Goal: Information Seeking & Learning: Learn about a topic

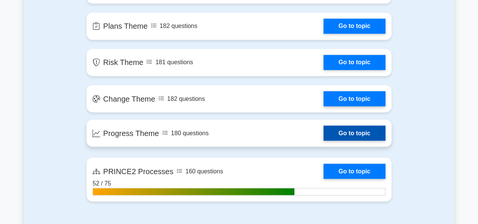
click at [323, 131] on link "Go to topic" at bounding box center [354, 132] width 62 height 15
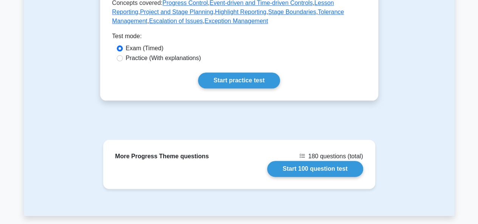
scroll to position [384, 0]
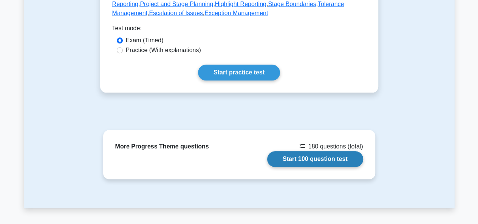
click at [335, 162] on link "Start 100 question test" at bounding box center [315, 159] width 96 height 16
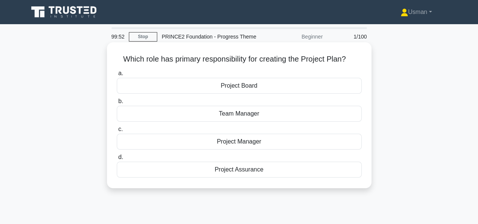
click at [245, 142] on div "Project Manager" at bounding box center [239, 142] width 245 height 16
click at [117, 132] on input "c. Project Manager" at bounding box center [117, 129] width 0 height 5
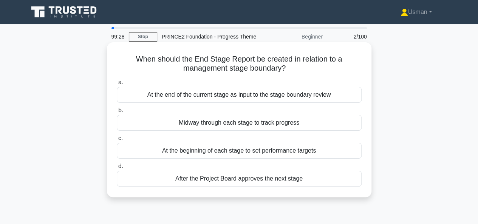
click at [245, 95] on div "At the end of the current stage as input to the stage boundary review" at bounding box center [239, 95] width 245 height 16
click at [117, 85] on input "a. At the end of the current stage as input to the stage boundary review" at bounding box center [117, 82] width 0 height 5
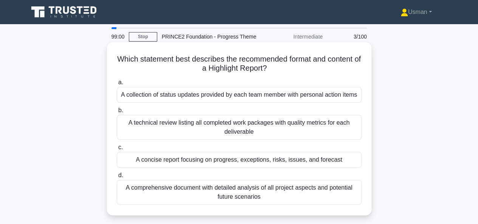
click at [278, 196] on div "A comprehensive document with detailed analysis of all project aspects and pote…" at bounding box center [239, 192] width 245 height 25
click at [117, 178] on input "d. A comprehensive document with detailed analysis of all project aspects and p…" at bounding box center [117, 175] width 0 height 5
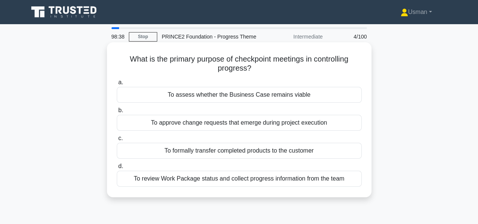
click at [282, 181] on div "To review Work Package status and collect progress information from the team" at bounding box center [239, 179] width 245 height 16
click at [117, 169] on input "d. To review Work Package status and collect progress information from the team" at bounding box center [117, 166] width 0 height 5
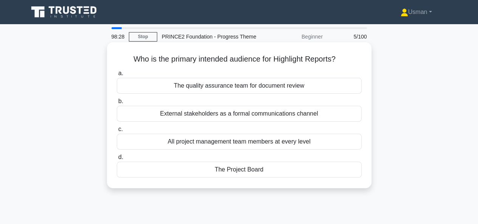
click at [253, 170] on div "The Project Board" at bounding box center [239, 170] width 245 height 16
click at [117, 160] on input "d. The Project Board" at bounding box center [117, 157] width 0 height 5
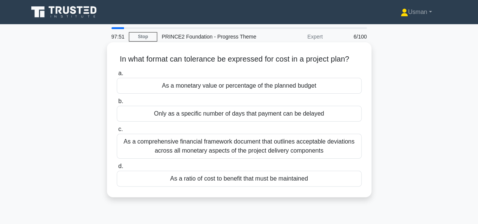
click at [255, 151] on div "As a comprehensive financial framework document that outlines acceptable deviat…" at bounding box center [239, 146] width 245 height 25
click at [117, 132] on input "c. As a comprehensive financial framework document that outlines acceptable dev…" at bounding box center [117, 129] width 0 height 5
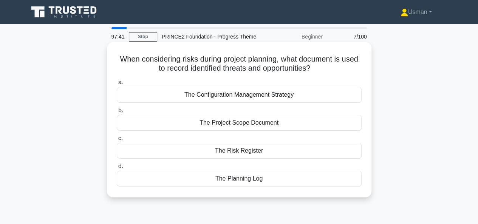
click at [256, 151] on div "The Risk Register" at bounding box center [239, 151] width 245 height 16
click at [117, 141] on input "c. The Risk Register" at bounding box center [117, 138] width 0 height 5
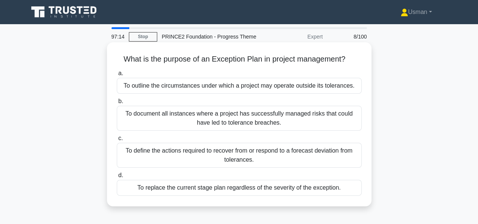
click at [248, 154] on div "To define the actions required to recover from or respond to a forecast deviati…" at bounding box center [239, 155] width 245 height 25
click at [117, 141] on input "c. To define the actions required to recover from or respond to a forecast devi…" at bounding box center [117, 138] width 0 height 5
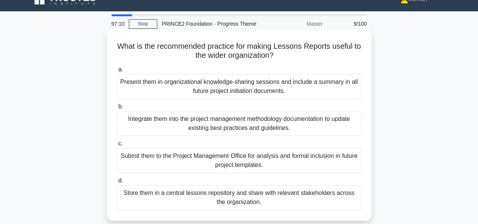
scroll to position [15, 0]
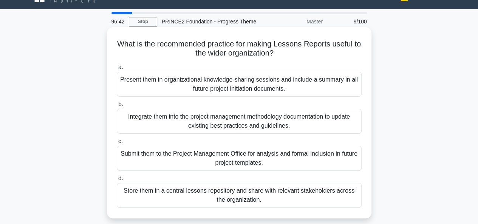
click at [291, 47] on h5 "What is the recommended practice for making Lessons Reports useful to the wider…" at bounding box center [239, 48] width 246 height 19
click at [258, 194] on div "Store them in a central lessons repository and share with relevant stakeholders…" at bounding box center [239, 195] width 245 height 25
click at [117, 181] on input "d. Store them in a central lessons repository and share with relevant stakehold…" at bounding box center [117, 178] width 0 height 5
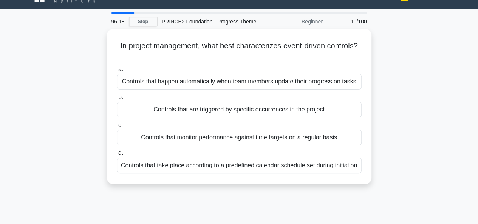
scroll to position [0, 0]
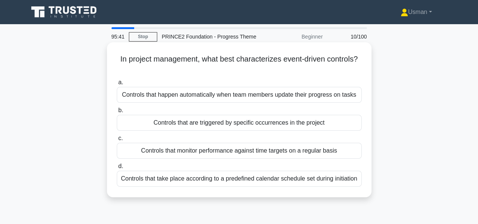
click at [258, 123] on div "Controls that are triggered by specific occurrences in the project" at bounding box center [239, 123] width 245 height 16
click at [117, 113] on input "b. Controls that are triggered by specific occurrences in the project" at bounding box center [117, 110] width 0 height 5
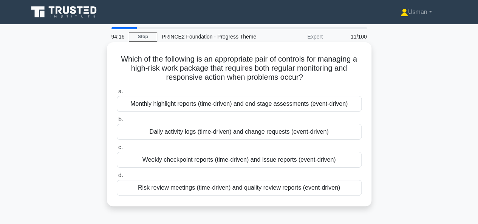
click at [226, 190] on div "Risk review meetings (time-driven) and quality review reports (event-driven)" at bounding box center [239, 188] width 245 height 16
click at [117, 178] on input "d. Risk review meetings (time-driven) and quality review reports (event-driven)" at bounding box center [117, 175] width 0 height 5
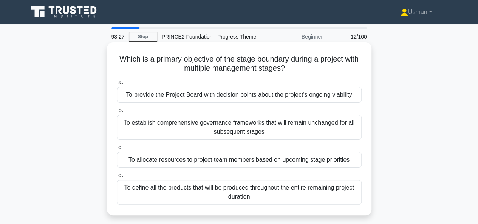
click at [250, 99] on div "To provide the Project Board with decision points about the project's ongoing v…" at bounding box center [239, 95] width 245 height 16
click at [117, 85] on input "a. To provide the Project Board with decision points about the project's ongoin…" at bounding box center [117, 82] width 0 height 5
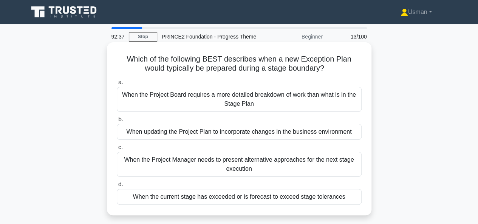
click at [276, 198] on div "When the current stage has exceeded or is forecast to exceed stage tolerances" at bounding box center [239, 197] width 245 height 16
click at [117, 187] on input "d. When the current stage has exceeded or is forecast to exceed stage tolerances" at bounding box center [117, 184] width 0 height 5
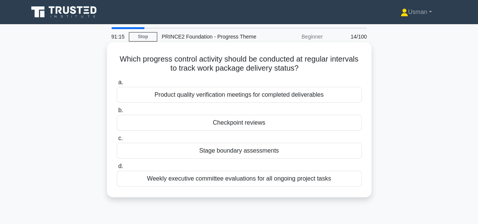
click at [252, 151] on div "Stage boundary assessments" at bounding box center [239, 151] width 245 height 16
click at [117, 141] on input "c. Stage boundary assessments" at bounding box center [117, 138] width 0 height 5
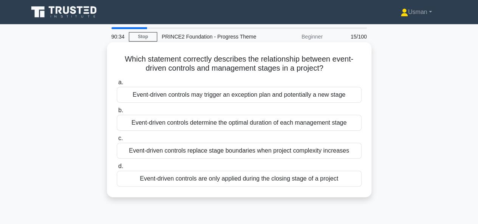
click at [223, 96] on div "Event-driven controls may trigger an exception plan and potentially a new stage" at bounding box center [239, 95] width 245 height 16
click at [117, 85] on input "a. Event-driven controls may trigger an exception plan and potentially a new st…" at bounding box center [117, 82] width 0 height 5
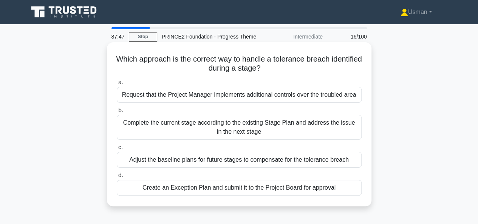
click at [224, 188] on div "Create an Exception Plan and submit it to the Project Board for approval" at bounding box center [239, 188] width 245 height 16
click at [117, 178] on input "d. Create an Exception Plan and submit it to the Project Board for approval" at bounding box center [117, 175] width 0 height 5
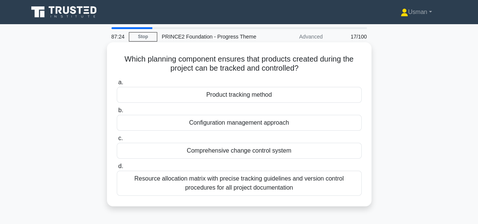
click at [256, 124] on div "Configuration management approach" at bounding box center [239, 123] width 245 height 16
click at [117, 113] on input "b. Configuration management approach" at bounding box center [117, 110] width 0 height 5
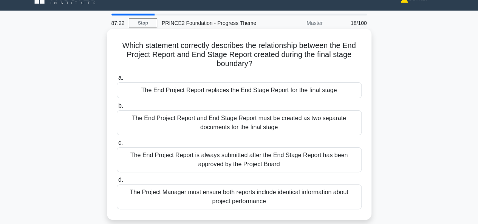
scroll to position [30, 0]
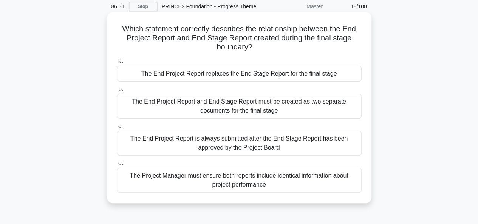
click at [235, 77] on div "The End Project Report replaces the End Stage Report for the final stage" at bounding box center [239, 74] width 245 height 16
click at [117, 64] on input "a. The End Project Report replaces the End Stage Report for the final stage" at bounding box center [117, 61] width 0 height 5
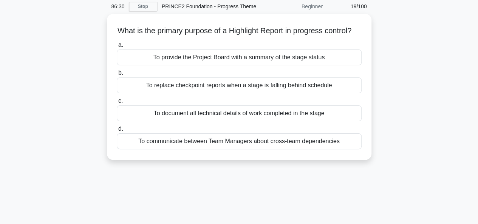
scroll to position [0, 0]
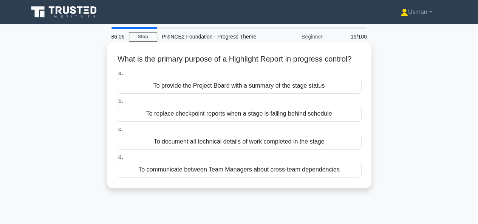
click at [250, 94] on div "To provide the Project Board with a summary of the stage status" at bounding box center [239, 86] width 245 height 16
click at [117, 76] on input "a. To provide the Project Board with a summary of the stage status" at bounding box center [117, 73] width 0 height 5
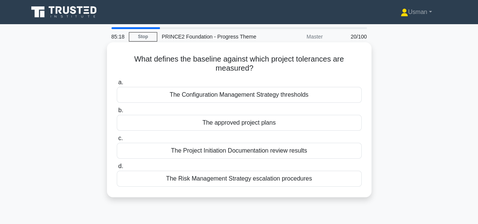
click at [218, 97] on div "The Configuration Management Strategy thresholds" at bounding box center [239, 95] width 245 height 16
click at [117, 85] on input "a. The Configuration Management Strategy thresholds" at bounding box center [117, 82] width 0 height 5
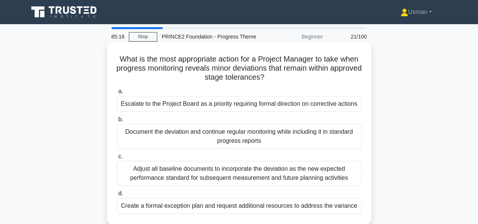
scroll to position [15, 0]
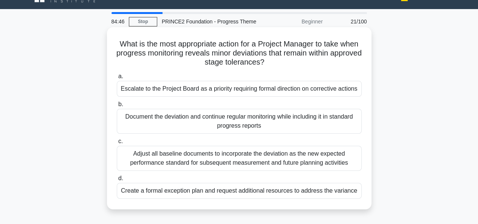
click at [227, 121] on div "Document the deviation and continue regular monitoring while including it in st…" at bounding box center [239, 121] width 245 height 25
click at [117, 107] on input "b. Document the deviation and continue regular monitoring while including it in…" at bounding box center [117, 104] width 0 height 5
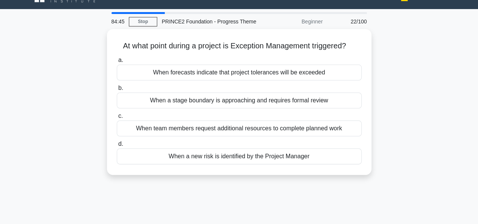
scroll to position [0, 0]
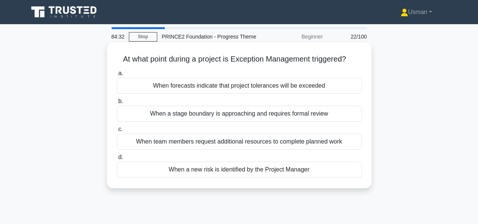
click at [259, 88] on div "When forecasts indicate that project tolerances will be exceeded" at bounding box center [239, 86] width 245 height 16
click at [117, 76] on input "a. When forecasts indicate that project tolerances will be exceeded" at bounding box center [117, 73] width 0 height 5
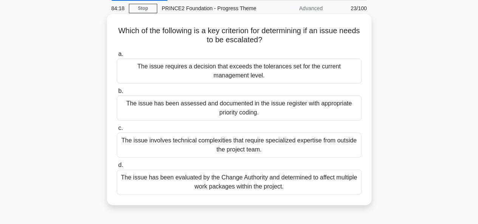
scroll to position [30, 0]
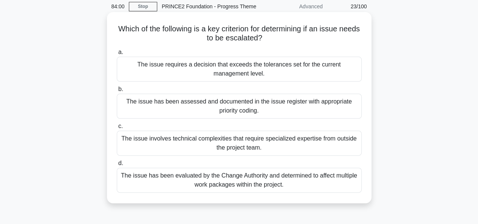
click at [228, 67] on div "The issue requires a decision that exceeds the tolerances set for the current m…" at bounding box center [239, 69] width 245 height 25
click at [117, 55] on input "a. The issue requires a decision that exceeds the tolerances set for the curren…" at bounding box center [117, 52] width 0 height 5
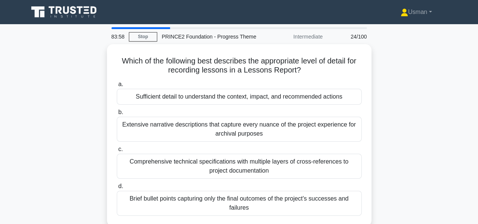
scroll to position [15, 0]
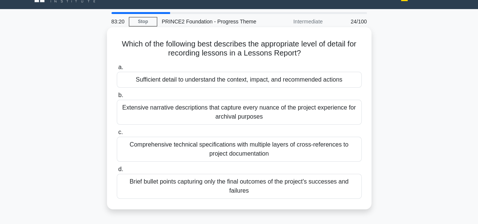
click at [241, 82] on div "Sufficient detail to understand the context, impact, and recommended actions" at bounding box center [239, 80] width 245 height 16
click at [117, 70] on input "a. Sufficient detail to understand the context, impact, and recommended actions" at bounding box center [117, 67] width 0 height 5
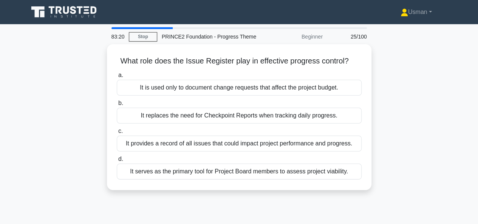
scroll to position [0, 0]
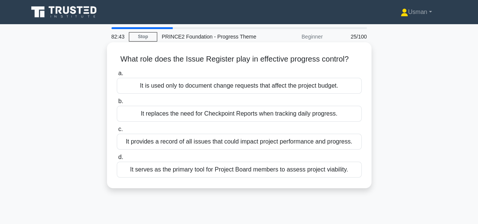
click at [220, 143] on div "It provides a record of all issues that could impact project performance and pr…" at bounding box center [239, 142] width 245 height 16
click at [117, 132] on input "c. It provides a record of all issues that could impact project performance and…" at bounding box center [117, 129] width 0 height 5
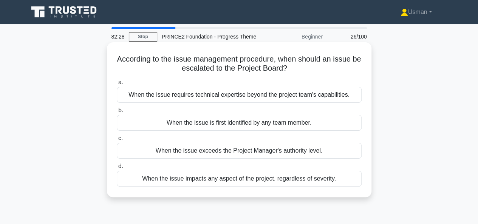
click at [229, 151] on div "When the issue exceeds the Project Manager's authority level." at bounding box center [239, 151] width 245 height 16
click at [117, 141] on input "c. When the issue exceeds the Project Manager's authority level." at bounding box center [117, 138] width 0 height 5
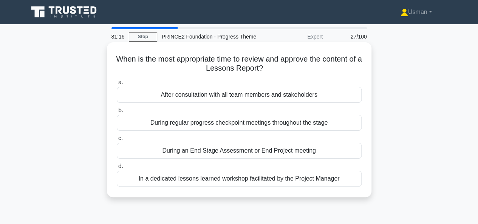
click at [210, 125] on div "During regular progress checkpoint meetings throughout the stage" at bounding box center [239, 123] width 245 height 16
click at [117, 113] on input "b. During regular progress checkpoint meetings throughout the stage" at bounding box center [117, 110] width 0 height 5
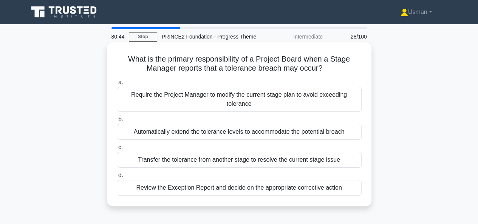
click at [205, 187] on div "Review the Exception Report and decide on the appropriate corrective action" at bounding box center [239, 188] width 245 height 16
click at [117, 178] on input "d. Review the Exception Report and decide on the appropriate corrective action" at bounding box center [117, 175] width 0 height 5
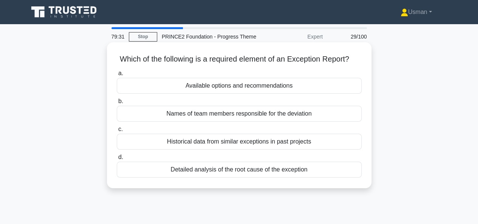
click at [227, 177] on div "Detailed analysis of the root cause of the exception" at bounding box center [239, 170] width 245 height 16
click at [117, 160] on input "d. Detailed analysis of the root cause of the exception" at bounding box center [117, 157] width 0 height 5
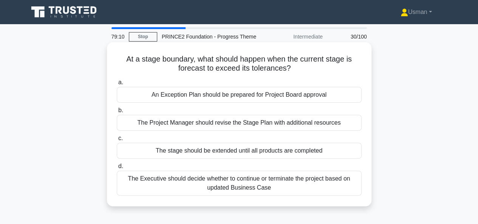
click at [211, 98] on div "An Exception Plan should be prepared for Project Board approval" at bounding box center [239, 95] width 245 height 16
click at [117, 85] on input "a. An Exception Plan should be prepared for Project Board approval" at bounding box center [117, 82] width 0 height 5
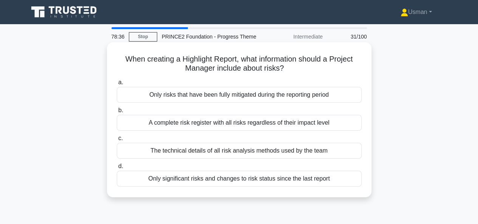
click at [218, 129] on div "A complete risk register with all risks regardless of their impact level" at bounding box center [239, 123] width 245 height 16
click at [117, 113] on input "b. A complete risk register with all risks regardless of their impact level" at bounding box center [117, 110] width 0 height 5
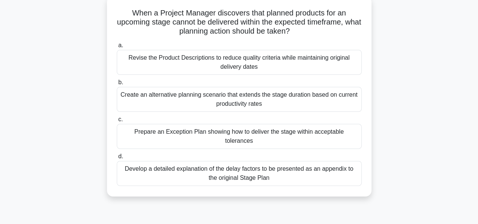
scroll to position [45, 0]
click at [258, 163] on div "Develop a detailed explanation of the delay factors to be presented as an appen…" at bounding box center [239, 174] width 245 height 25
click at [117, 160] on input "d. Develop a detailed explanation of the delay factors to be presented as an ap…" at bounding box center [117, 157] width 0 height 5
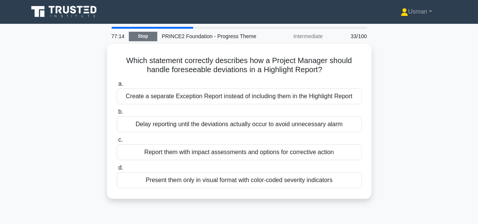
scroll to position [0, 0]
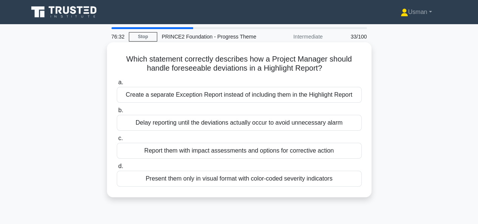
drag, startPoint x: 218, startPoint y: 99, endPoint x: 309, endPoint y: 77, distance: 93.2
click at [309, 77] on div "a. Create a separate Exception Report instead of including them in the Highligh…" at bounding box center [239, 132] width 254 height 112
click at [194, 94] on div "Create a separate Exception Report instead of including them in the Highlight R…" at bounding box center [239, 95] width 245 height 16
click at [117, 85] on input "a. Create a separate Exception Report instead of including them in the Highligh…" at bounding box center [117, 82] width 0 height 5
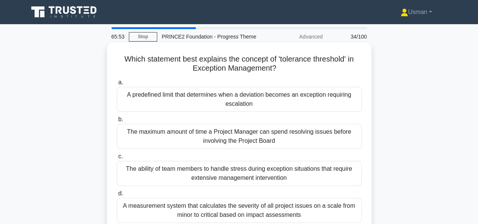
click at [250, 99] on div "A predefined limit that determines when a deviation becomes an exception requir…" at bounding box center [239, 99] width 245 height 25
click at [117, 85] on input "a. A predefined limit that determines when a deviation becomes an exception req…" at bounding box center [117, 82] width 0 height 5
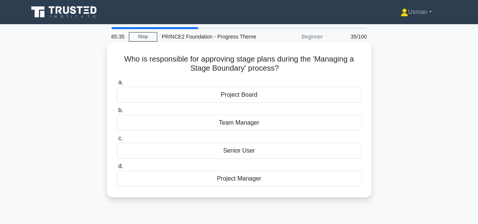
click at [238, 97] on div "Project Board" at bounding box center [239, 95] width 245 height 16
click at [117, 85] on input "a. Project Board" at bounding box center [117, 82] width 0 height 5
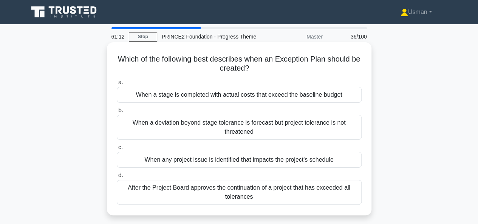
click at [205, 125] on div "When a deviation beyond stage tolerance is forecast but project tolerance is no…" at bounding box center [239, 127] width 245 height 25
click at [117, 113] on input "b. When a deviation beyond stage tolerance is forecast but project tolerance is…" at bounding box center [117, 110] width 0 height 5
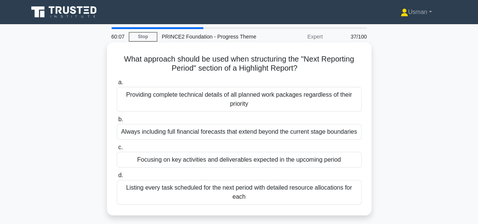
click at [270, 159] on div "Focusing on key activities and deliverables expected in the upcoming period" at bounding box center [239, 160] width 245 height 16
click at [117, 150] on input "c. Focusing on key activities and deliverables expected in the upcoming period" at bounding box center [117, 147] width 0 height 5
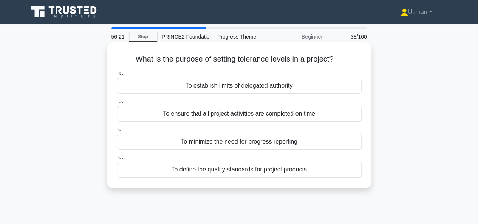
click at [242, 90] on div "To establish limits of delegated authority" at bounding box center [239, 86] width 245 height 16
click at [117, 76] on input "a. To establish limits of delegated authority" at bounding box center [117, 73] width 0 height 5
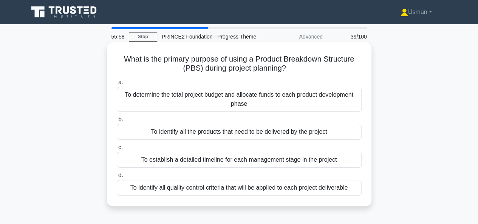
click at [246, 134] on div "To identify all the products that need to be delivered by the project" at bounding box center [239, 132] width 245 height 16
click at [117, 122] on input "b. To identify all the products that need to be delivered by the project" at bounding box center [117, 119] width 0 height 5
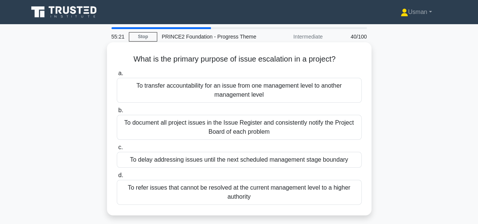
click at [238, 93] on div "To transfer accountability for an issue from one management level to another ma…" at bounding box center [239, 90] width 245 height 25
click at [117, 76] on input "a. To transfer accountability for an issue from one management level to another…" at bounding box center [117, 73] width 0 height 5
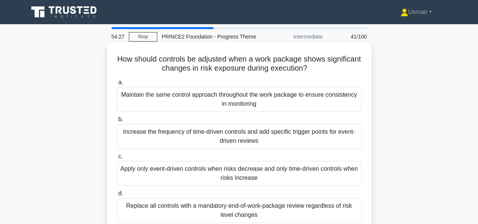
click at [227, 136] on div "Increase the frequency of time-driven controls and add specific trigger points …" at bounding box center [239, 136] width 245 height 25
click at [117, 122] on input "b. Increase the frequency of time-driven controls and add specific trigger poin…" at bounding box center [117, 119] width 0 height 5
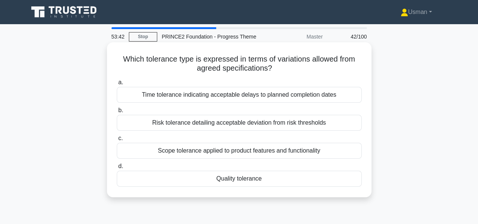
click at [249, 153] on div "Scope tolerance applied to product features and functionality" at bounding box center [239, 151] width 245 height 16
click at [117, 141] on input "c. Scope tolerance applied to product features and functionality" at bounding box center [117, 138] width 0 height 5
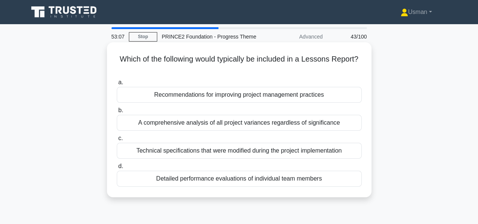
click at [224, 96] on div "Recommendations for improving project management practices" at bounding box center [239, 95] width 245 height 16
click at [117, 85] on input "a. Recommendations for improving project management practices" at bounding box center [117, 82] width 0 height 5
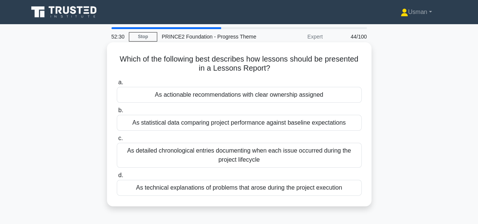
click at [246, 156] on div "As detailed chronological entries documenting when each issue occurred during t…" at bounding box center [239, 155] width 245 height 25
click at [117, 141] on input "c. As detailed chronological entries documenting when each issue occurred durin…" at bounding box center [117, 138] width 0 height 5
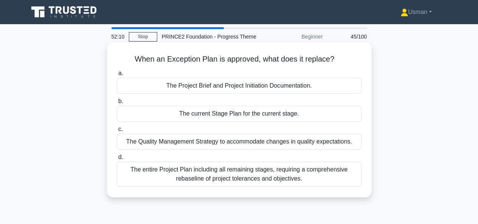
click at [255, 116] on div "The current Stage Plan for the current stage." at bounding box center [239, 114] width 245 height 16
click at [117, 104] on input "b. The current Stage Plan for the current stage." at bounding box center [117, 101] width 0 height 5
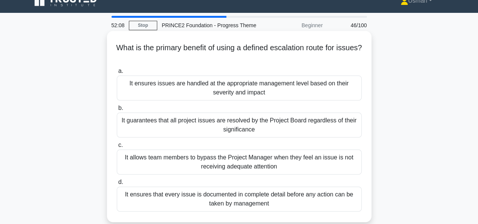
scroll to position [15, 0]
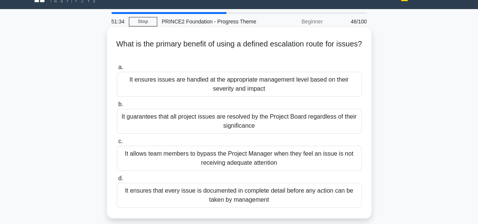
click at [255, 80] on div "It ensures issues are handled at the appropriate management level based on thei…" at bounding box center [239, 84] width 245 height 25
click at [117, 70] on input "a. It ensures issues are handled at the appropriate management level based on t…" at bounding box center [117, 67] width 0 height 5
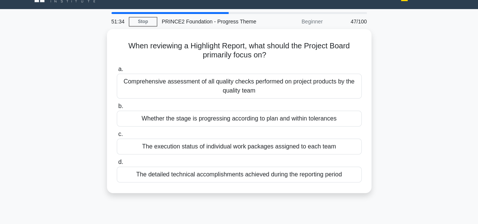
scroll to position [0, 0]
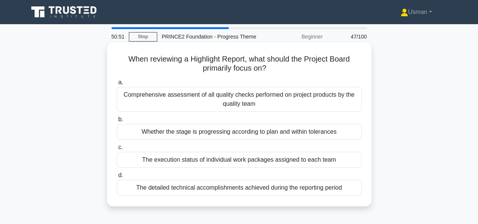
click at [258, 132] on div "Whether the stage is progressing according to plan and within tolerances" at bounding box center [239, 132] width 245 height 16
click at [117, 122] on input "b. Whether the stage is progressing according to plan and within tolerances" at bounding box center [117, 119] width 0 height 5
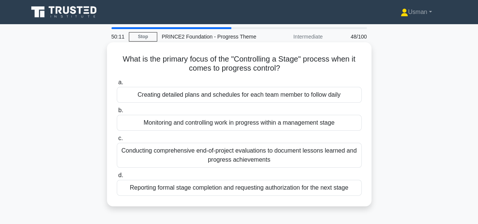
click at [208, 119] on div "Monitoring and controlling work in progress within a management stage" at bounding box center [239, 123] width 245 height 16
click at [117, 113] on input "b. Monitoring and controlling work in progress within a management stage" at bounding box center [117, 110] width 0 height 5
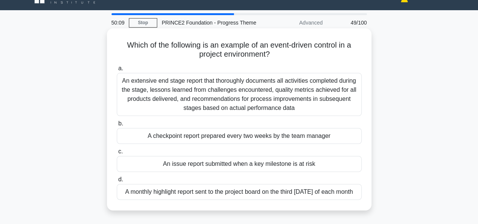
scroll to position [15, 0]
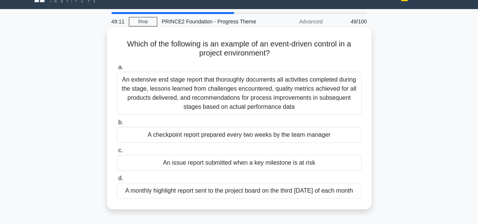
click at [256, 159] on div "An issue report submitted when a key milestone is at risk" at bounding box center [239, 163] width 245 height 16
click at [117, 153] on input "c. An issue report submitted when a key milestone is at risk" at bounding box center [117, 150] width 0 height 5
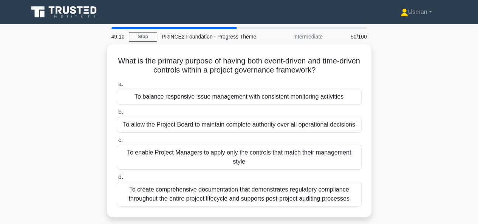
scroll to position [0, 0]
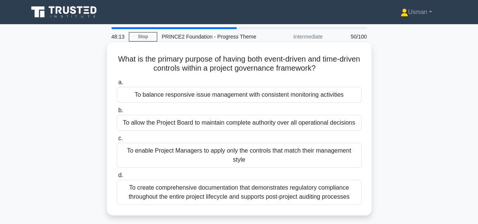
click at [214, 197] on div "To create comprehensive documentation that demonstrates regulatory compliance t…" at bounding box center [239, 192] width 245 height 25
click at [117, 178] on input "d. To create comprehensive documentation that demonstrates regulatory complianc…" at bounding box center [117, 175] width 0 height 5
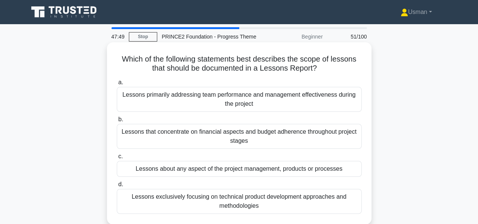
click at [256, 170] on div "Lessons about any aspect of the project management, products or processes" at bounding box center [239, 169] width 245 height 16
click at [117, 159] on input "c. Lessons about any aspect of the project management, products or processes" at bounding box center [117, 156] width 0 height 5
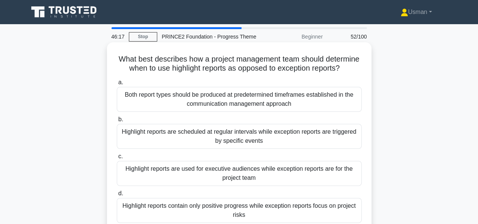
click at [260, 149] on div "Highlight reports are scheduled at regular intervals while exception reports ar…" at bounding box center [239, 136] width 245 height 25
click at [117, 122] on input "b. Highlight reports are scheduled at regular intervals while exception reports…" at bounding box center [117, 119] width 0 height 5
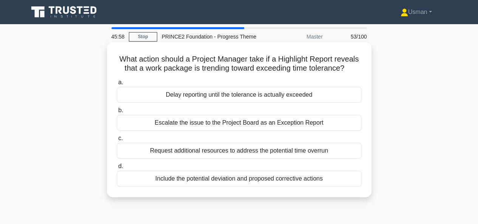
click at [234, 122] on div "Escalate the issue to the Project Board as an Exception Report" at bounding box center [239, 123] width 245 height 16
click at [117, 113] on input "b. Escalate the issue to the Project Board as an Exception Report" at bounding box center [117, 110] width 0 height 5
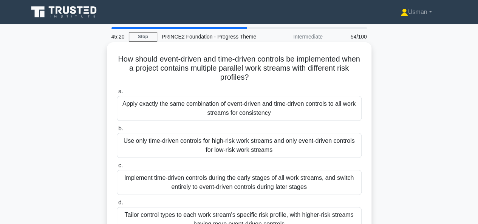
click at [229, 145] on div "Use only time-driven controls for high-risk work streams and only event-driven …" at bounding box center [239, 145] width 245 height 25
click at [117, 131] on input "b. Use only time-driven controls for high-risk work streams and only event-driv…" at bounding box center [117, 128] width 0 height 5
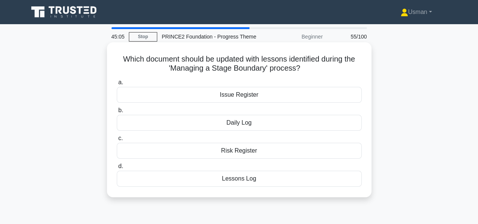
click at [242, 181] on div "Lessons Log" at bounding box center [239, 179] width 245 height 16
click at [117, 169] on input "d. Lessons Log" at bounding box center [117, 166] width 0 height 5
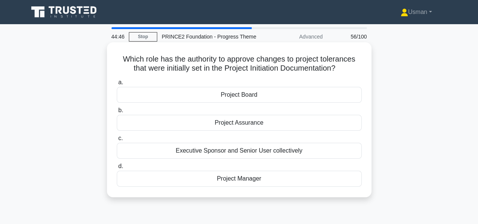
click at [246, 95] on div "Project Board" at bounding box center [239, 95] width 245 height 16
click at [117, 85] on input "a. Project Board" at bounding box center [117, 82] width 0 height 5
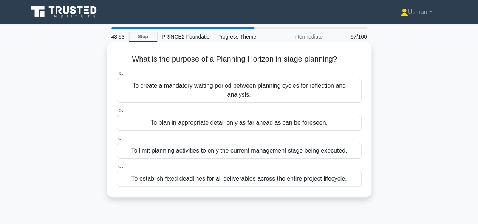
click at [208, 115] on div "To plan in appropriate detail only as far ahead as can be foreseen." at bounding box center [239, 123] width 245 height 16
click at [117, 113] on input "b. To plan in appropriate detail only as far ahead as can be foreseen." at bounding box center [117, 110] width 0 height 5
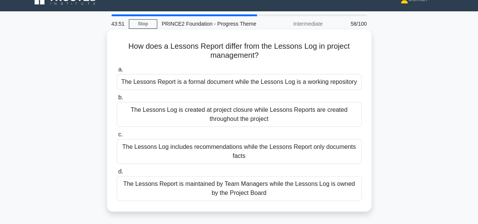
scroll to position [15, 0]
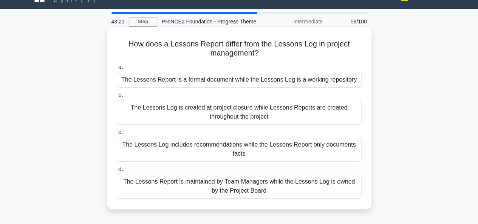
click at [179, 77] on div "The Lessons Report is a formal document while the Lessons Log is a working repo…" at bounding box center [239, 80] width 245 height 16
click at [117, 70] on input "a. The Lessons Report is a formal document while the Lessons Log is a working r…" at bounding box center [117, 67] width 0 height 5
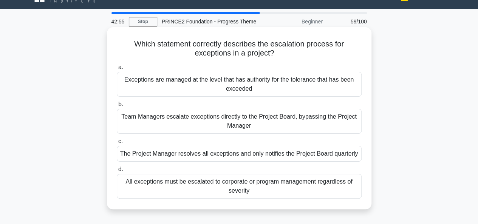
click at [264, 81] on div "Exceptions are managed at the level that has authority for the tolerance that h…" at bounding box center [239, 84] width 245 height 25
click at [117, 70] on input "a. Exceptions are managed at the level that has authority for the tolerance tha…" at bounding box center [117, 67] width 0 height 5
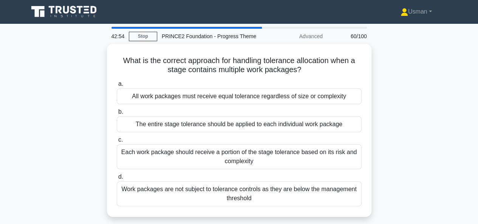
scroll to position [0, 0]
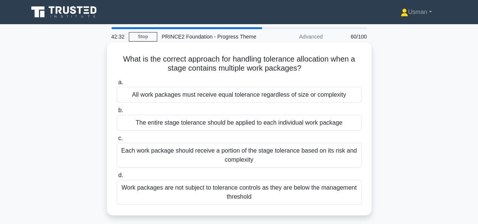
click at [310, 156] on div "Each work package should receive a portion of the stage tolerance based on its …" at bounding box center [239, 155] width 245 height 25
click at [117, 141] on input "c. Each work package should receive a portion of the stage tolerance based on i…" at bounding box center [117, 138] width 0 height 5
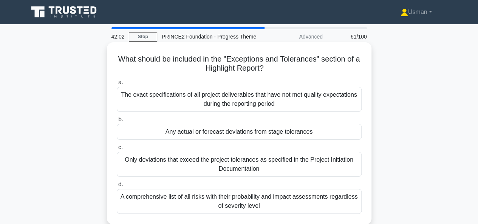
click at [214, 165] on div "Only deviations that exceed the project tolerances as specified in the Project …" at bounding box center [239, 164] width 245 height 25
click at [117, 150] on input "c. Only deviations that exceed the project tolerances as specified in the Proje…" at bounding box center [117, 147] width 0 height 5
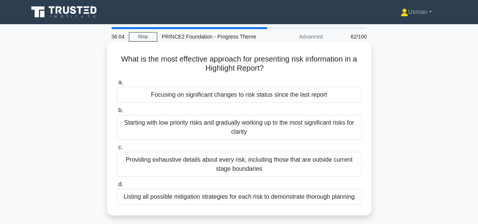
click at [269, 164] on div "Providing exhaustive details about every risk, including those that are outside…" at bounding box center [239, 164] width 245 height 25
click at [117, 150] on input "c. Providing exhaustive details about every risk, including those that are outs…" at bounding box center [117, 147] width 0 height 5
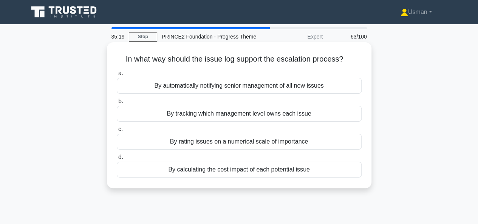
click at [245, 114] on div "By tracking which management level owns each issue" at bounding box center [239, 114] width 245 height 16
click at [117, 104] on input "b. By tracking which management level owns each issue" at bounding box center [117, 101] width 0 height 5
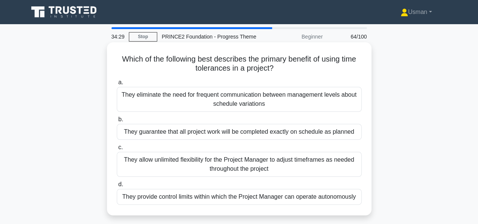
click at [310, 200] on div "They provide control limits within which the Project Manager can operate autono…" at bounding box center [239, 197] width 245 height 16
click at [117, 187] on input "d. They provide control limits within which the Project Manager can operate aut…" at bounding box center [117, 184] width 0 height 5
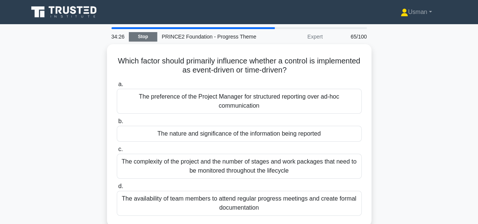
click at [138, 40] on link "Stop" at bounding box center [143, 36] width 28 height 9
